Goal: Use online tool/utility: Use online tool/utility

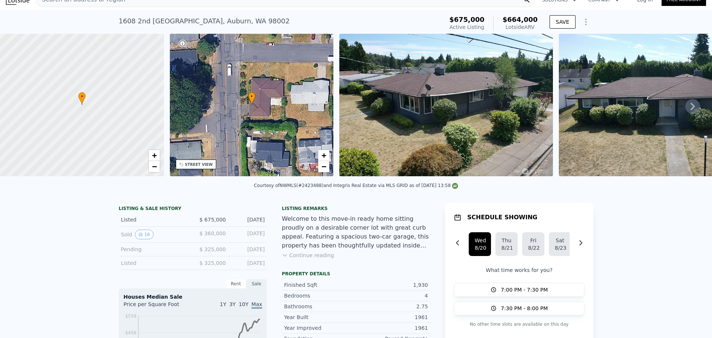
scroll to position [3, 0]
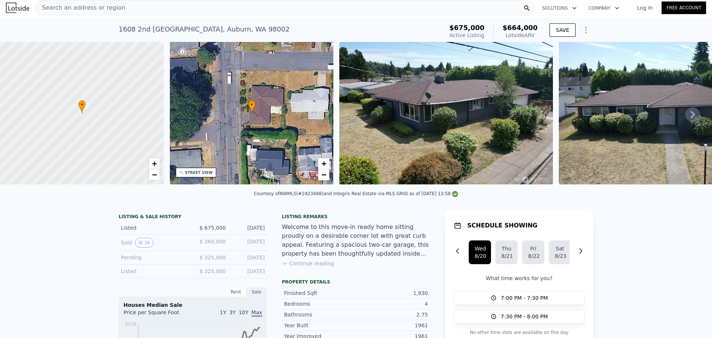
click at [118, 9] on div "Search an address or region" at bounding box center [285, 7] width 499 height 15
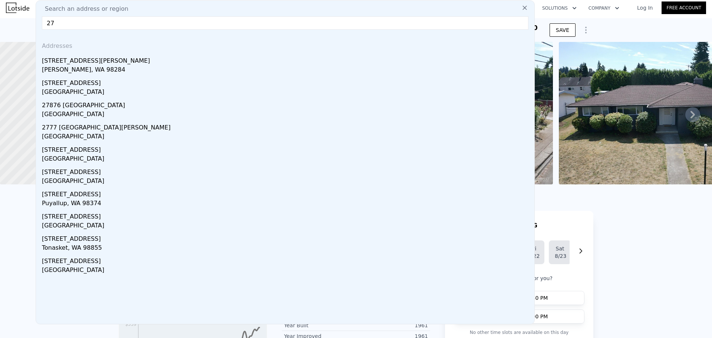
type input "2"
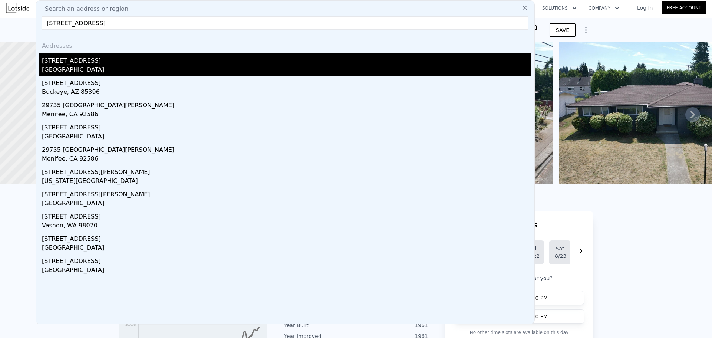
type input "[STREET_ADDRESS]"
click at [120, 63] on div "[STREET_ADDRESS]" at bounding box center [287, 59] width 490 height 12
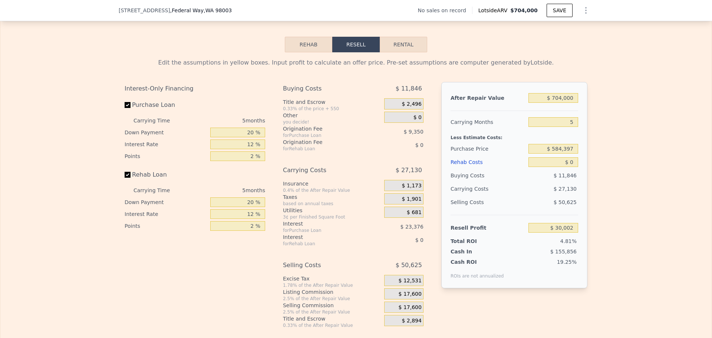
scroll to position [989, 0]
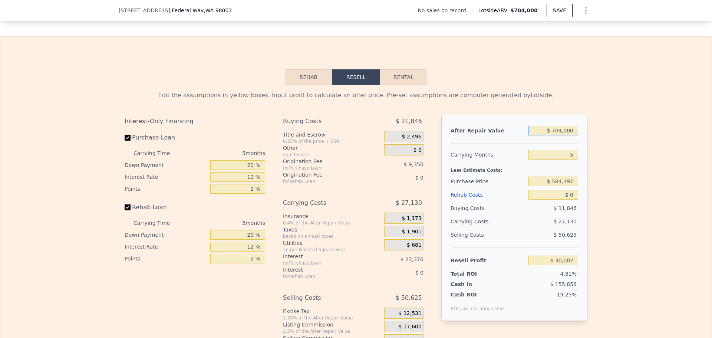
click at [567, 135] on input "$ 704,000" at bounding box center [554, 131] width 50 height 10
click at [568, 135] on input "$ 704,000" at bounding box center [554, 131] width 50 height 10
type input "$ 67"
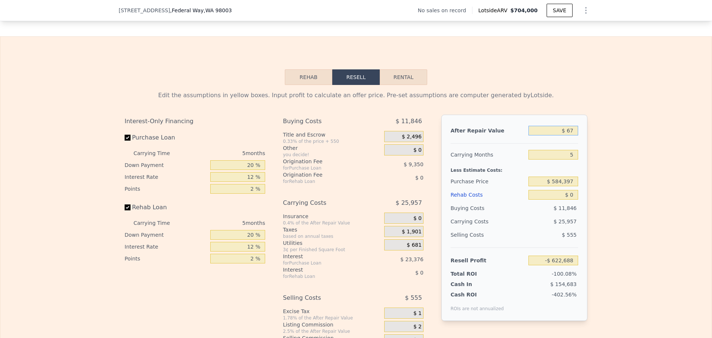
type input "-$ 622,688"
type input "$ 675"
type input "-$ 622,124"
type input "$ 675,000"
type input "$ 3,112"
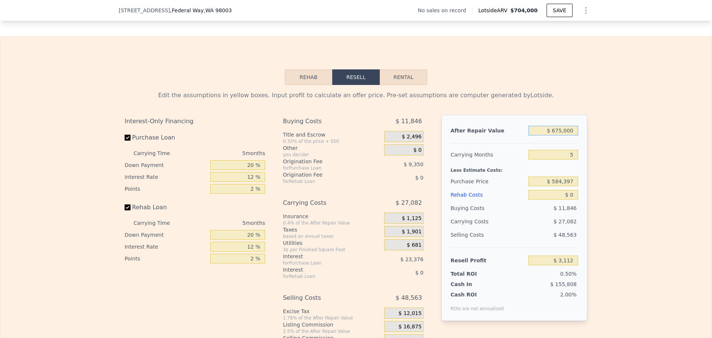
type input "$ 675,000"
click at [567, 186] on input "$ 584,397" at bounding box center [554, 182] width 50 height 10
click at [568, 186] on input "$ 584,397" at bounding box center [554, 182] width 50 height 10
type input "$ 315,000"
click at [567, 160] on input "5" at bounding box center [554, 155] width 50 height 10
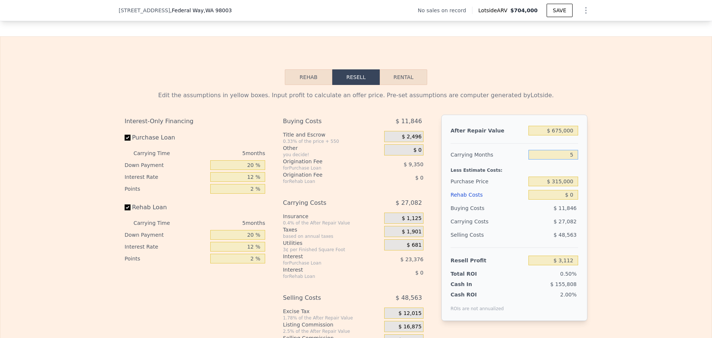
type input "$ 288,491"
click at [567, 160] on input "5" at bounding box center [554, 155] width 50 height 10
type input "3"
type input "$ 295,014"
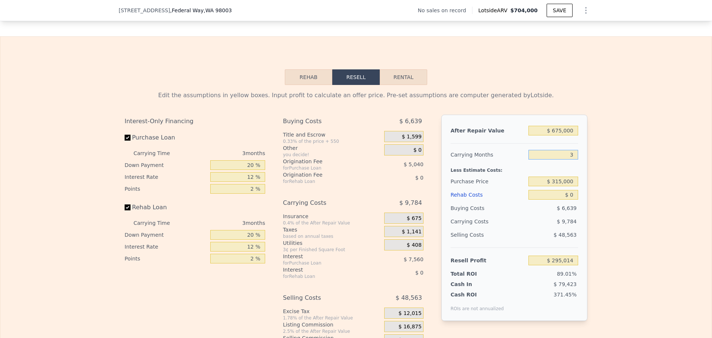
type input "3"
click at [571, 200] on input "$ 0" at bounding box center [554, 195] width 50 height 10
type input "$ 1"
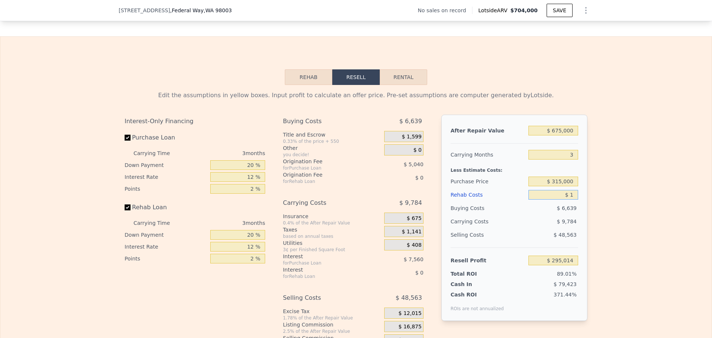
type input "$ 295,013"
type input "$ 15"
type input "$ 294,999"
type input "$ 150"
type input "$ 294,859"
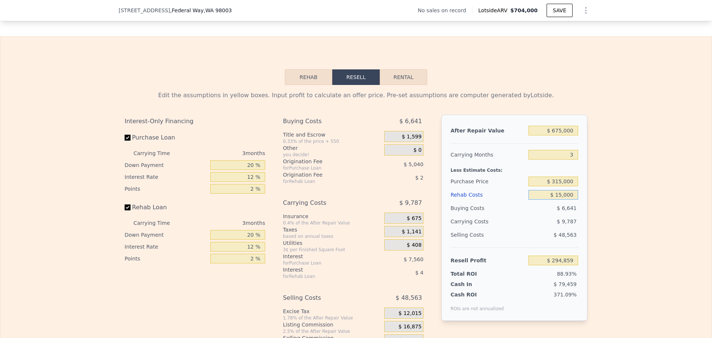
type input "$ 150,000"
type input "$ 139,014"
type input "$ 150,000"
click at [487, 242] on div "Selling Costs" at bounding box center [488, 234] width 75 height 13
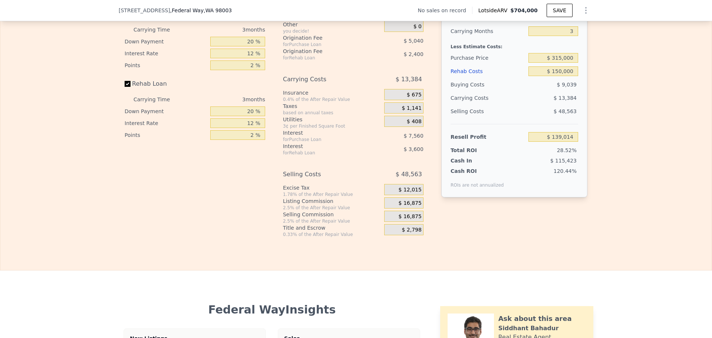
click at [412, 207] on span "$ 16,875" at bounding box center [410, 203] width 23 height 7
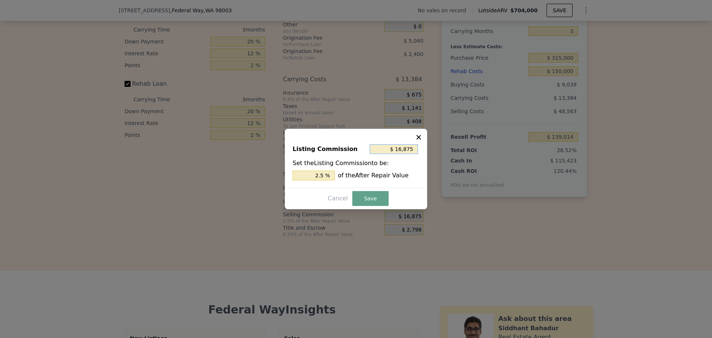
click at [401, 149] on input "$ 16,875" at bounding box center [394, 149] width 48 height 10
type input "$ 1"
type input "0.000 %"
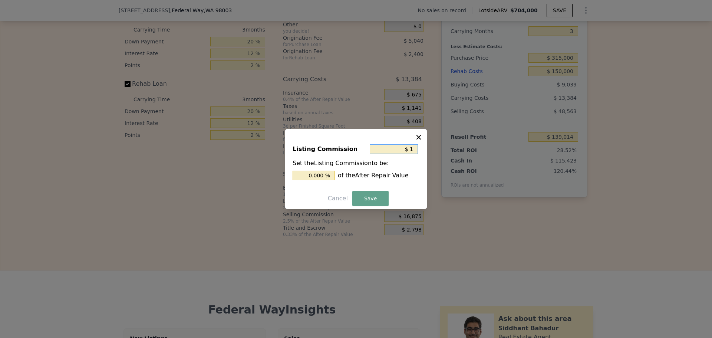
type input "$ 10"
type input "0.001 %"
type input "$ 100"
type input "0.015 %"
type input "$ 1,000"
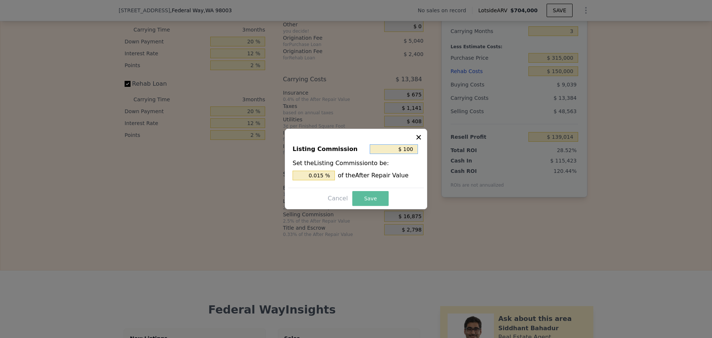
type input "0.148 %"
type input "$ 1,000"
click at [385, 204] on button "Save" at bounding box center [370, 198] width 36 height 15
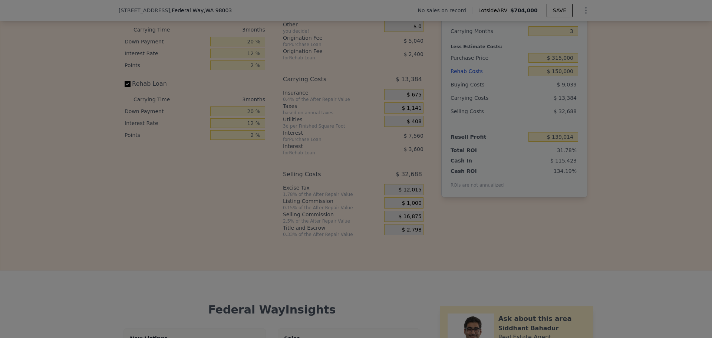
type input "$ 154,889"
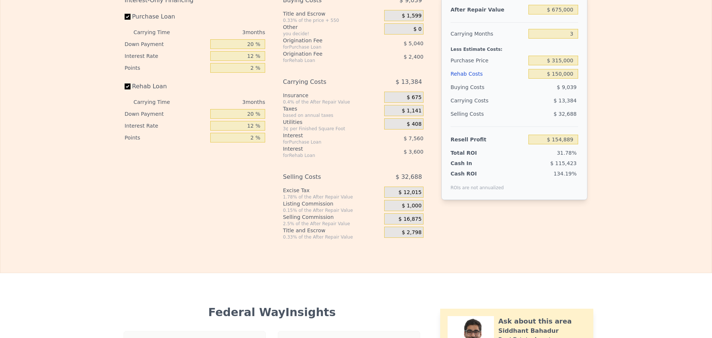
scroll to position [0, 0]
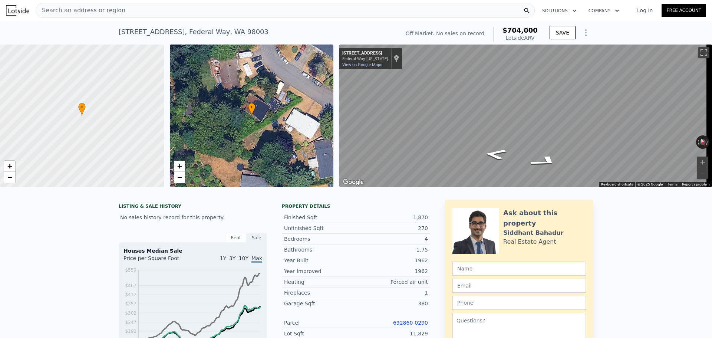
click at [190, 32] on div "[STREET_ADDRESS]" at bounding box center [194, 32] width 150 height 10
copy div "[STREET_ADDRESS] No sales on record (~ARV $704k )"
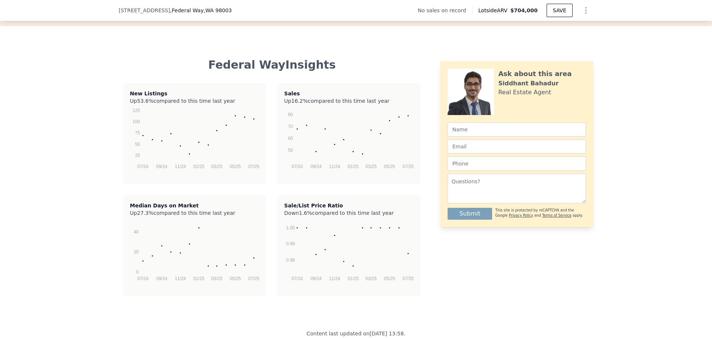
scroll to position [1729, 0]
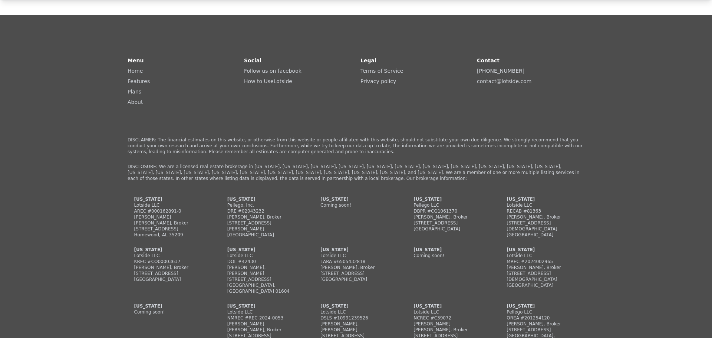
type input "$ 704,000"
type input "5"
type input "$ 0"
type input "$ 30,002"
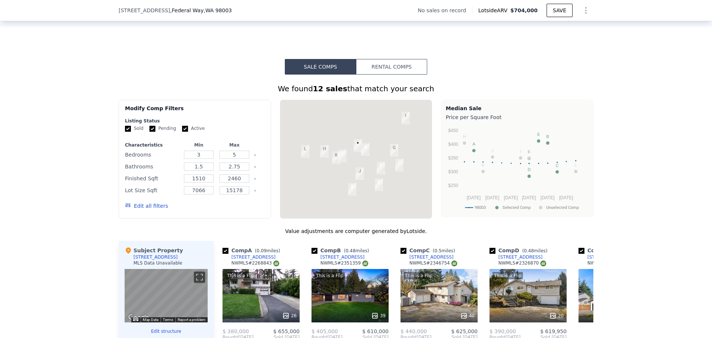
scroll to position [492, 0]
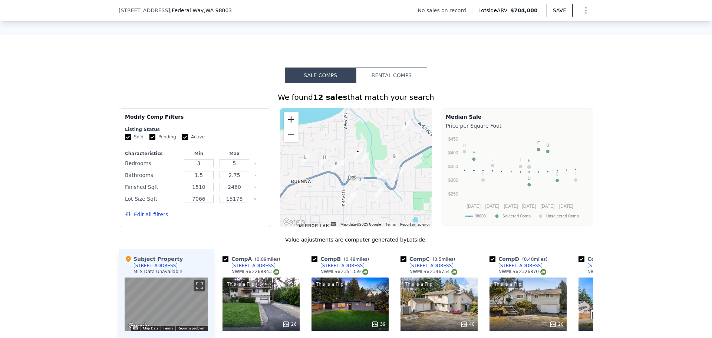
click at [288, 125] on button "Zoom in" at bounding box center [291, 119] width 15 height 15
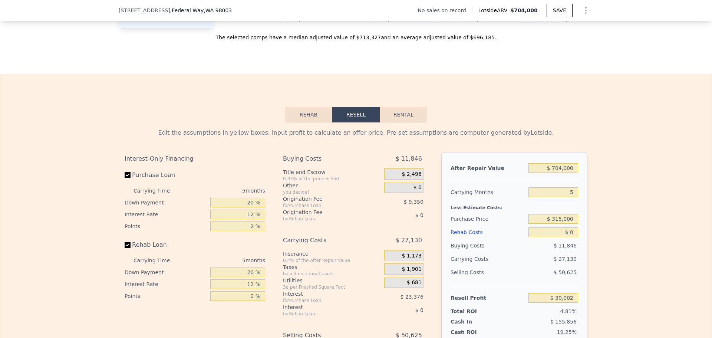
scroll to position [987, 0]
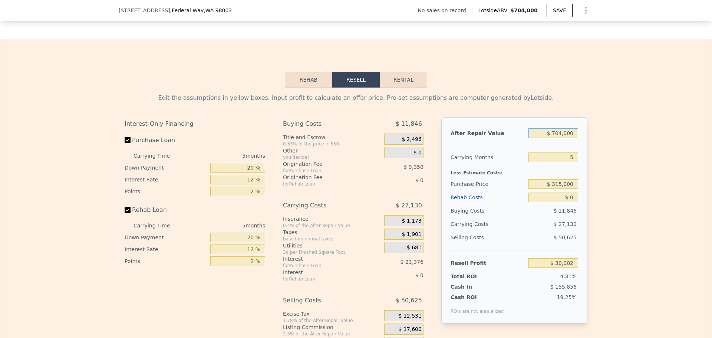
click at [564, 138] on input "$ 704,000" at bounding box center [554, 133] width 50 height 10
type input "$ 65"
type input "-$ 622,690"
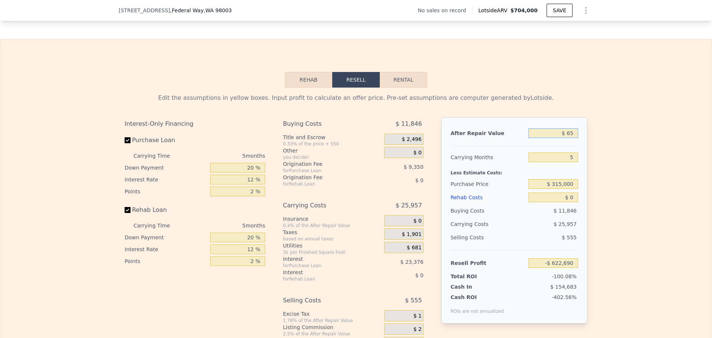
type input "$ 650"
type input "-$ 622,147"
type input "$ 650,000"
click at [572, 162] on input "5" at bounding box center [554, 157] width 50 height 10
type input "-$ 20,068"
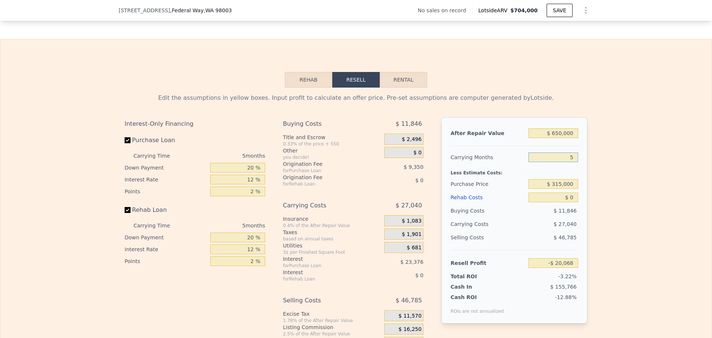
click at [572, 162] on input "5" at bounding box center [554, 157] width 50 height 10
type input "4"
type input "-$ 14,660"
type input "4"
click at [566, 189] on input "$ 315,000" at bounding box center [554, 184] width 50 height 10
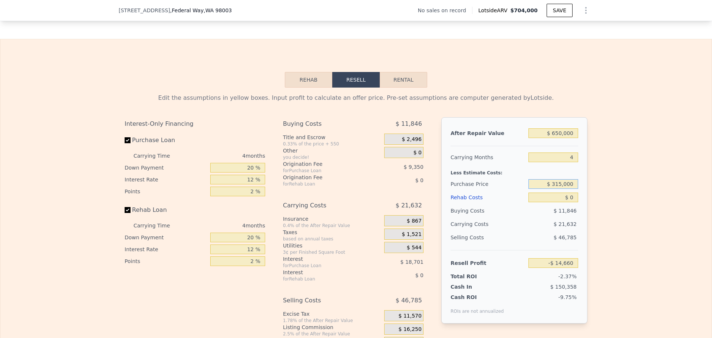
click at [566, 189] on input "$ 315,000" at bounding box center [554, 184] width 50 height 10
click at [566, 202] on input "$ 0" at bounding box center [554, 198] width 50 height 10
type input "$ 268,564"
click at [566, 202] on input "$ 0" at bounding box center [554, 198] width 50 height 10
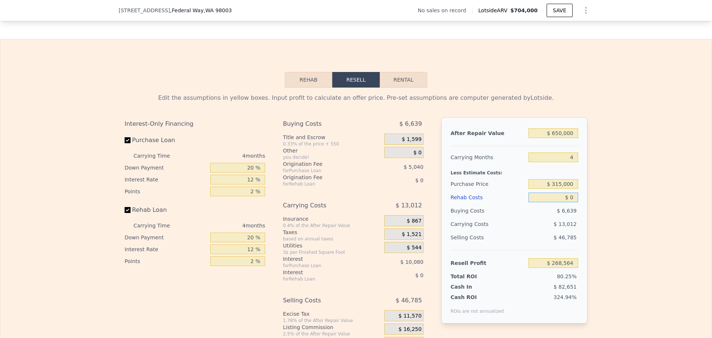
click at [566, 202] on input "$ 0" at bounding box center [554, 198] width 50 height 10
type input "$ 1"
type input "$ 268,563"
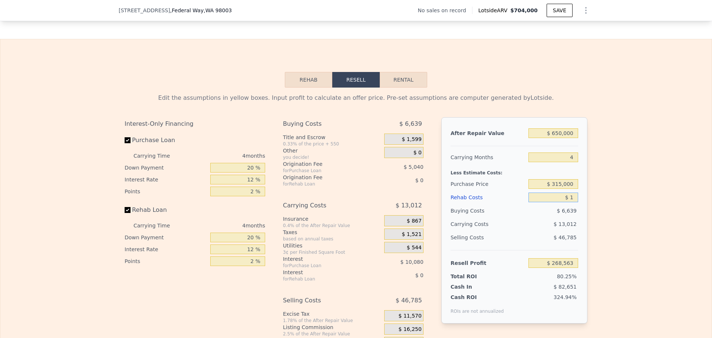
type input "$ 15"
type input "$ 268,549"
type input "$ 150,000"
type input "$ 268,408"
type input "$ 150,000"
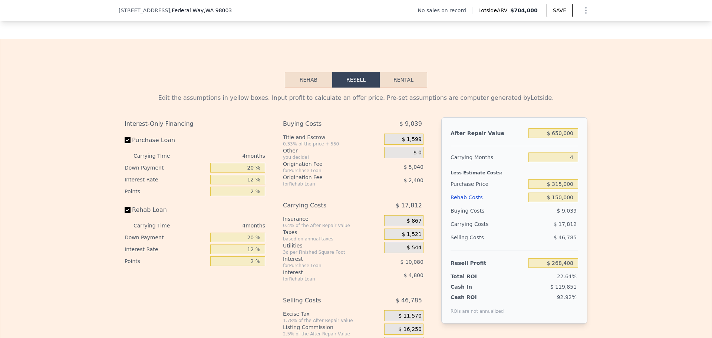
click at [517, 244] on div "Selling Costs" at bounding box center [488, 237] width 75 height 13
type input "$ 111,364"
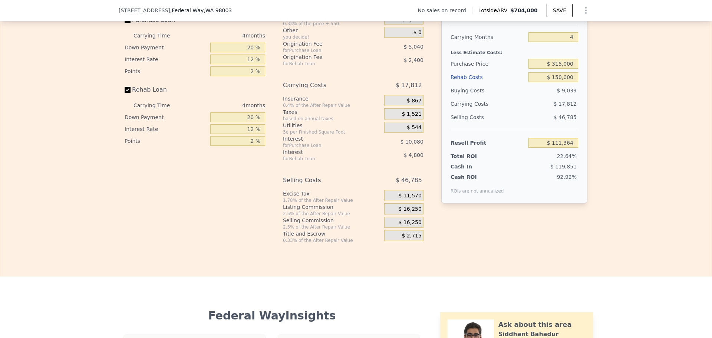
scroll to position [1110, 0]
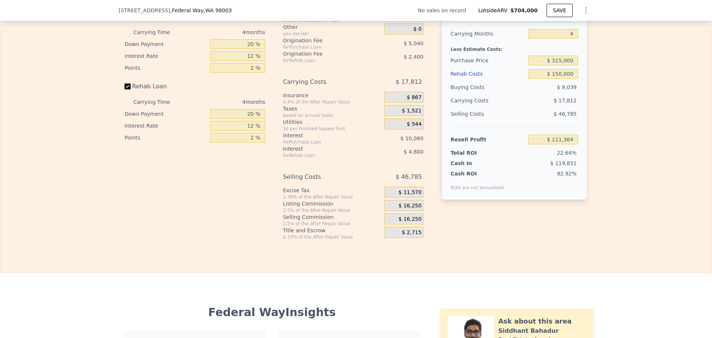
click at [409, 209] on span "$ 16,250" at bounding box center [410, 206] width 23 height 7
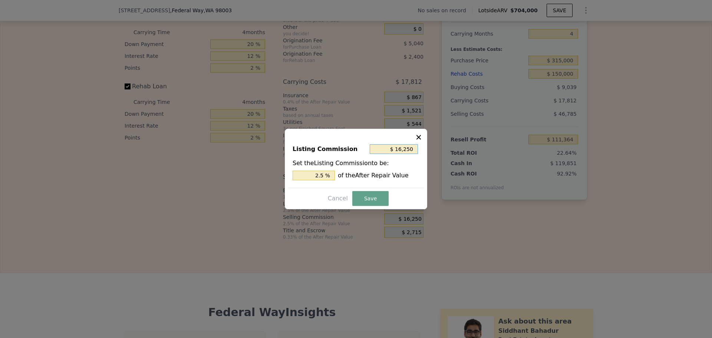
click at [403, 147] on input "$ 16,250" at bounding box center [394, 149] width 48 height 10
type input "$ 1"
type input "0.000 %"
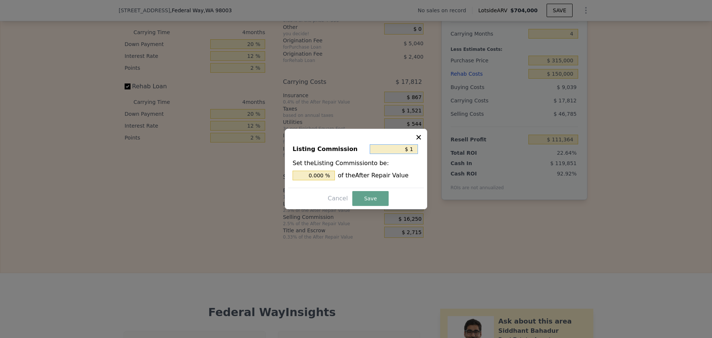
type input "$ 10"
type input "0.002 %"
type input "$ 100"
type input "0.015 %"
type input "$ 1,000"
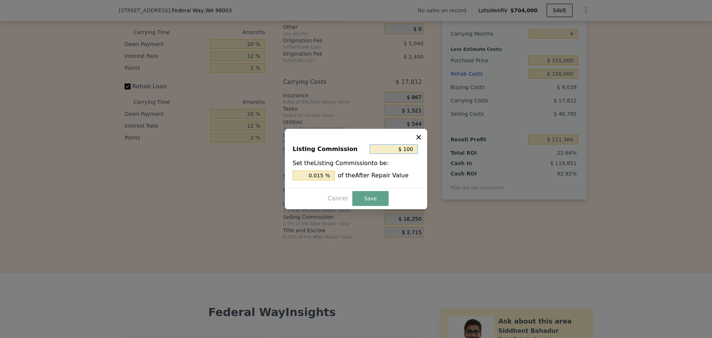
type input "0.154 %"
type input "$ 1,000"
click at [374, 198] on button "Save" at bounding box center [370, 198] width 36 height 15
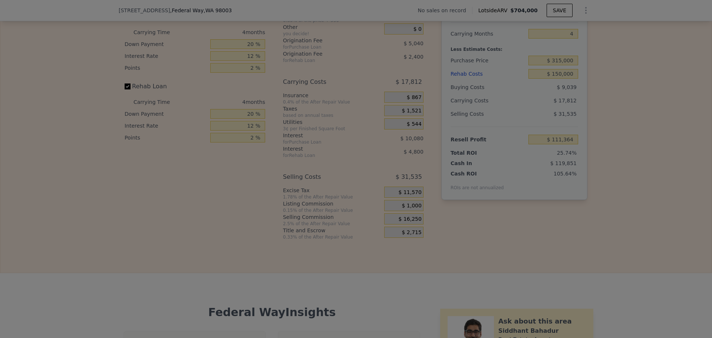
type input "$ 126,614"
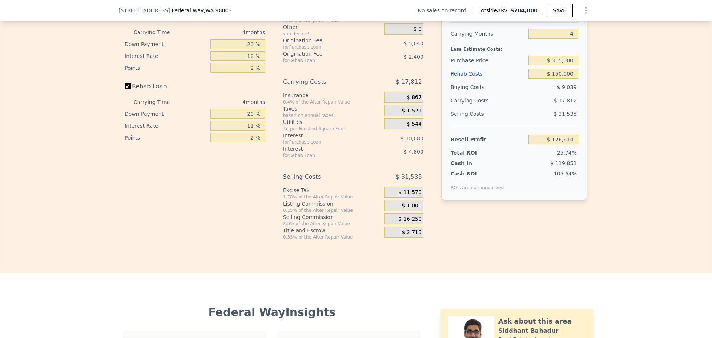
scroll to position [987, 0]
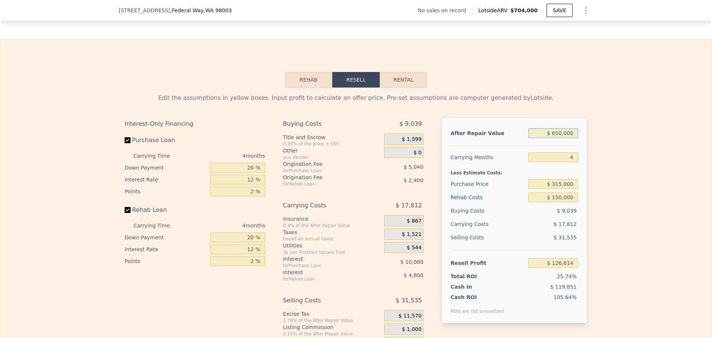
click at [560, 138] on input "$ 650,000" at bounding box center [554, 133] width 50 height 10
type input "$ 6"
type input "-$ 491,528"
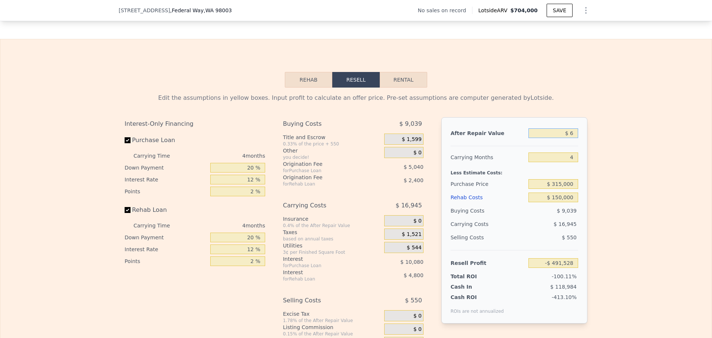
type input "$ 62"
type input "-$ 491,475"
type input "$ 625"
type input "-$ 490,940"
type input "$ 625,000"
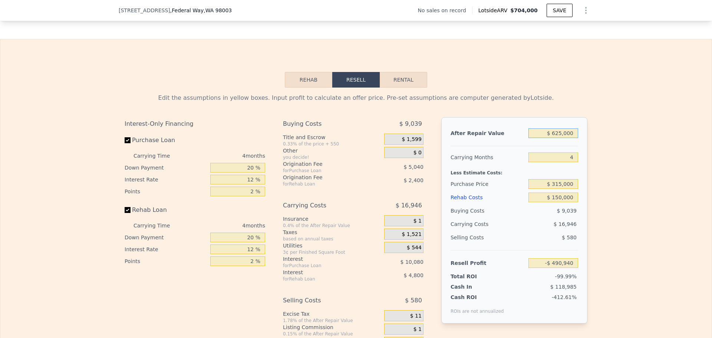
type input "$ 102,840"
type input "$ 625,000"
click at [476, 217] on div "Buying Costs" at bounding box center [488, 210] width 75 height 13
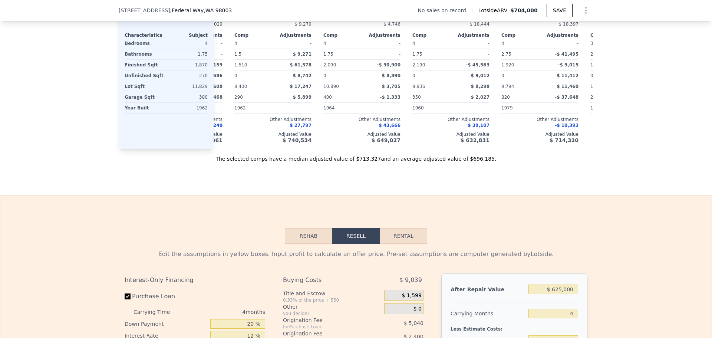
scroll to position [616, 0]
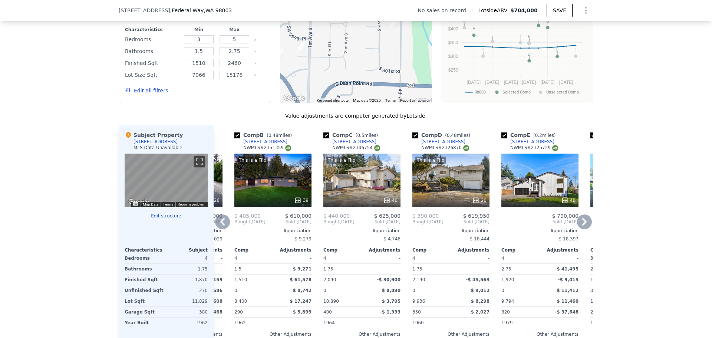
click at [374, 203] on div "40" at bounding box center [362, 200] width 71 height 7
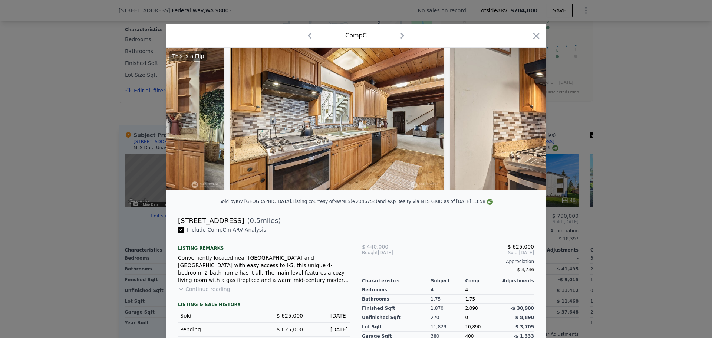
scroll to position [0, 3002]
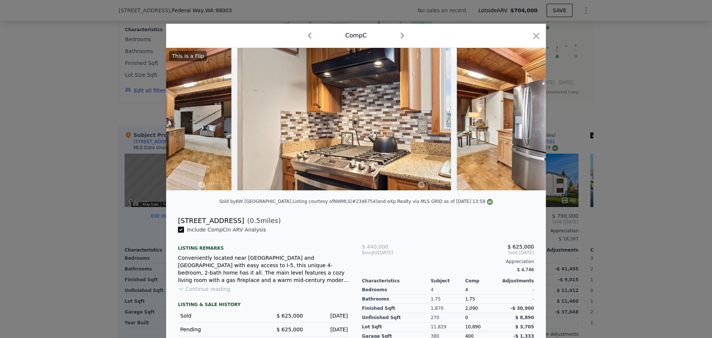
click at [75, 197] on div at bounding box center [356, 169] width 712 height 338
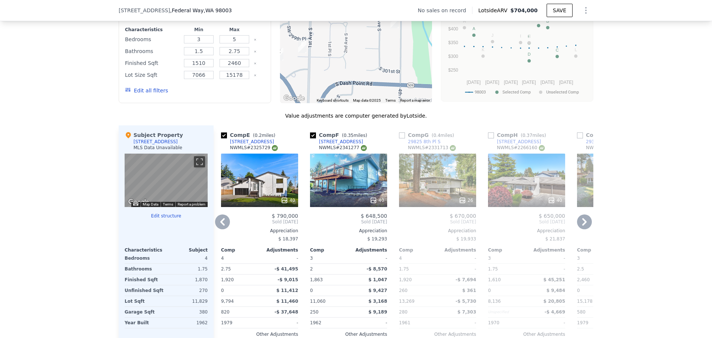
scroll to position [739, 0]
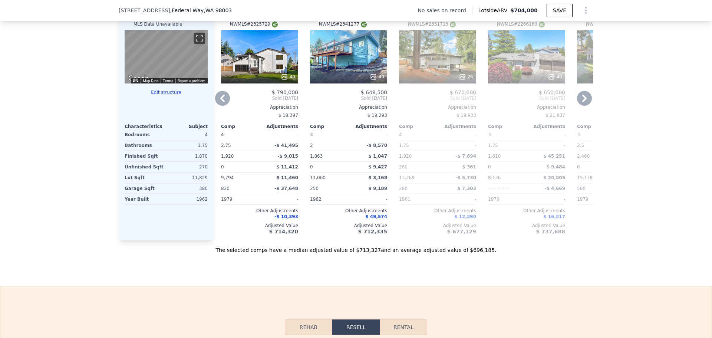
click at [264, 68] on div "40" at bounding box center [259, 56] width 77 height 53
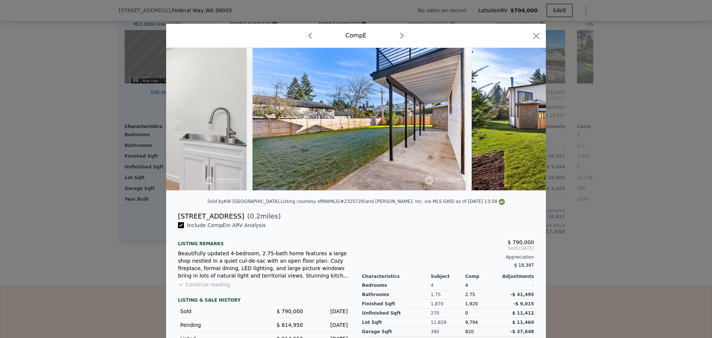
scroll to position [0, 7612]
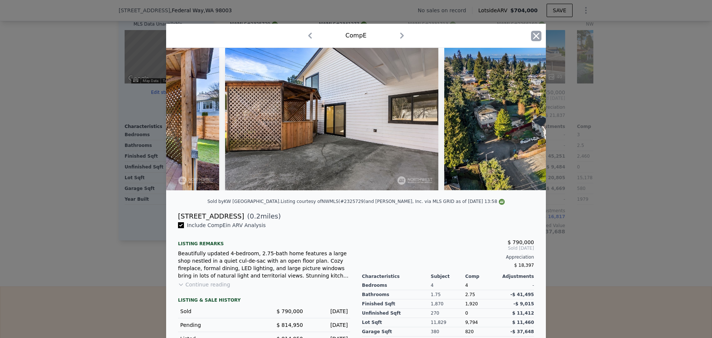
click at [531, 37] on icon "button" at bounding box center [536, 36] width 10 height 10
